Goal: Information Seeking & Learning: Learn about a topic

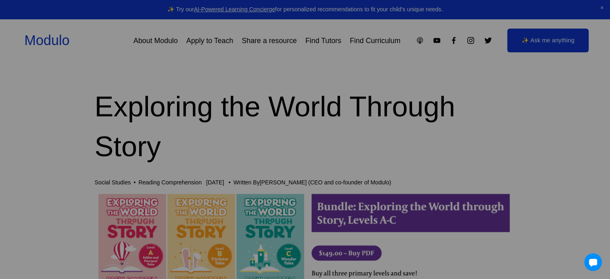
click at [24, 202] on div at bounding box center [305, 139] width 610 height 279
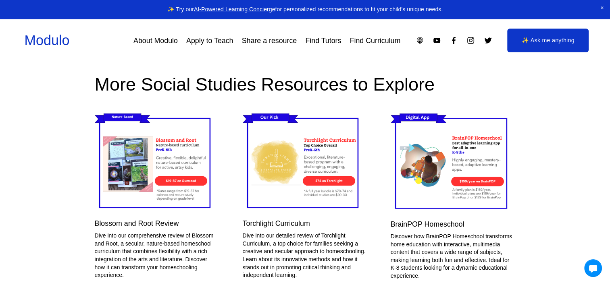
scroll to position [3096, 0]
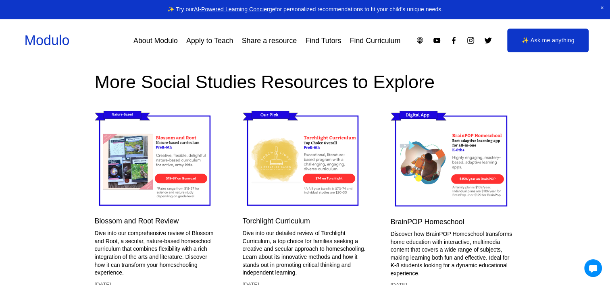
click at [276, 147] on img at bounding box center [305, 160] width 124 height 104
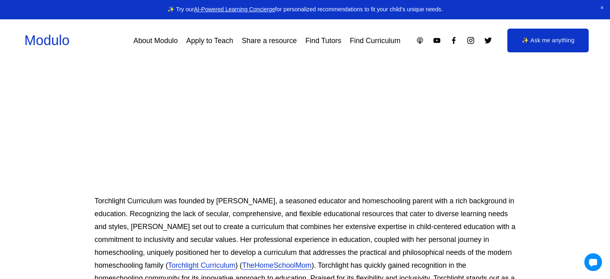
scroll to position [210, 0]
